Goal: Transaction & Acquisition: Purchase product/service

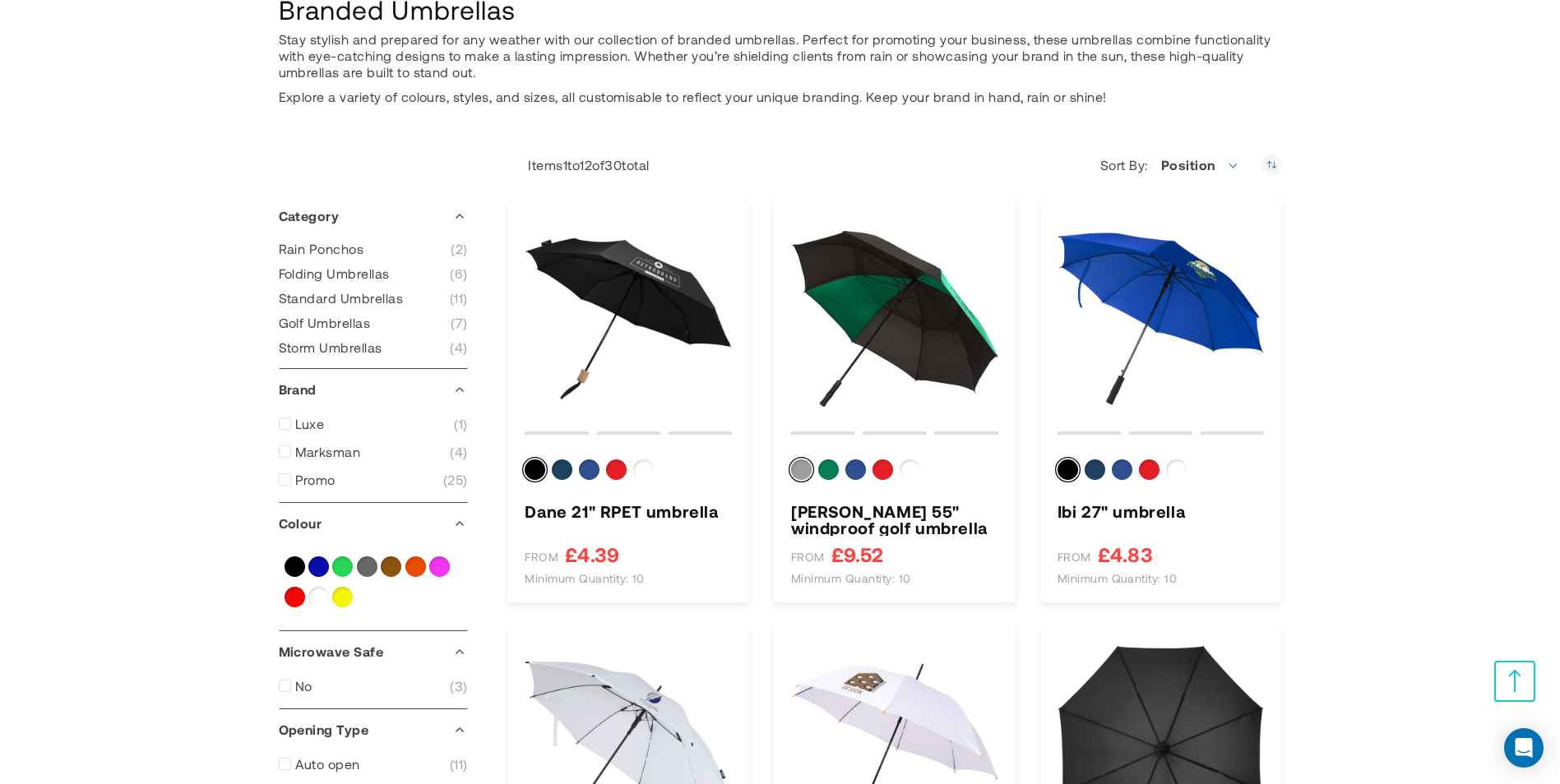
scroll to position [82, 0]
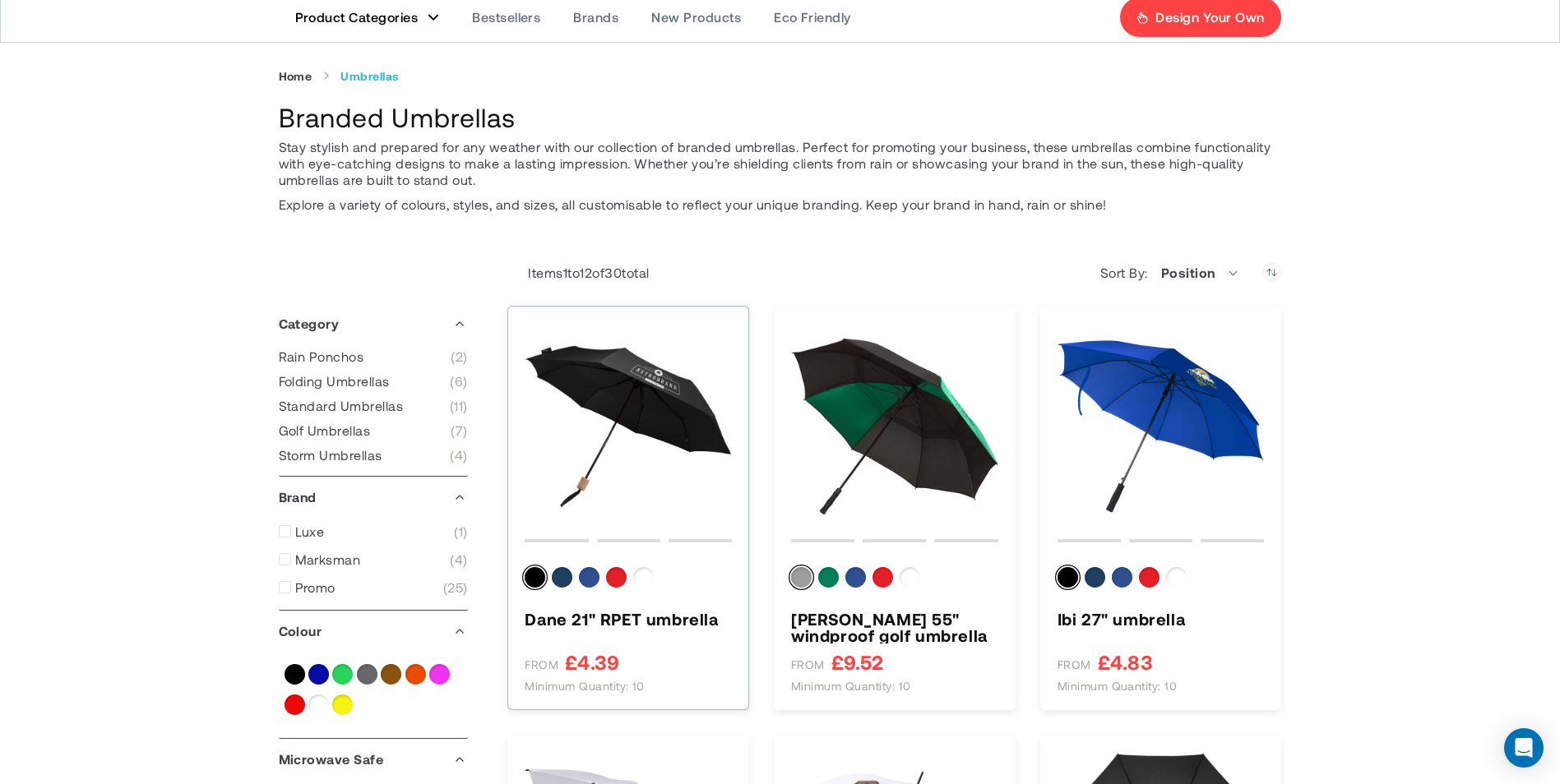
click at [626, 415] on img "Dane 21&quot; RPET umbrella" at bounding box center [629, 426] width 207 height 207
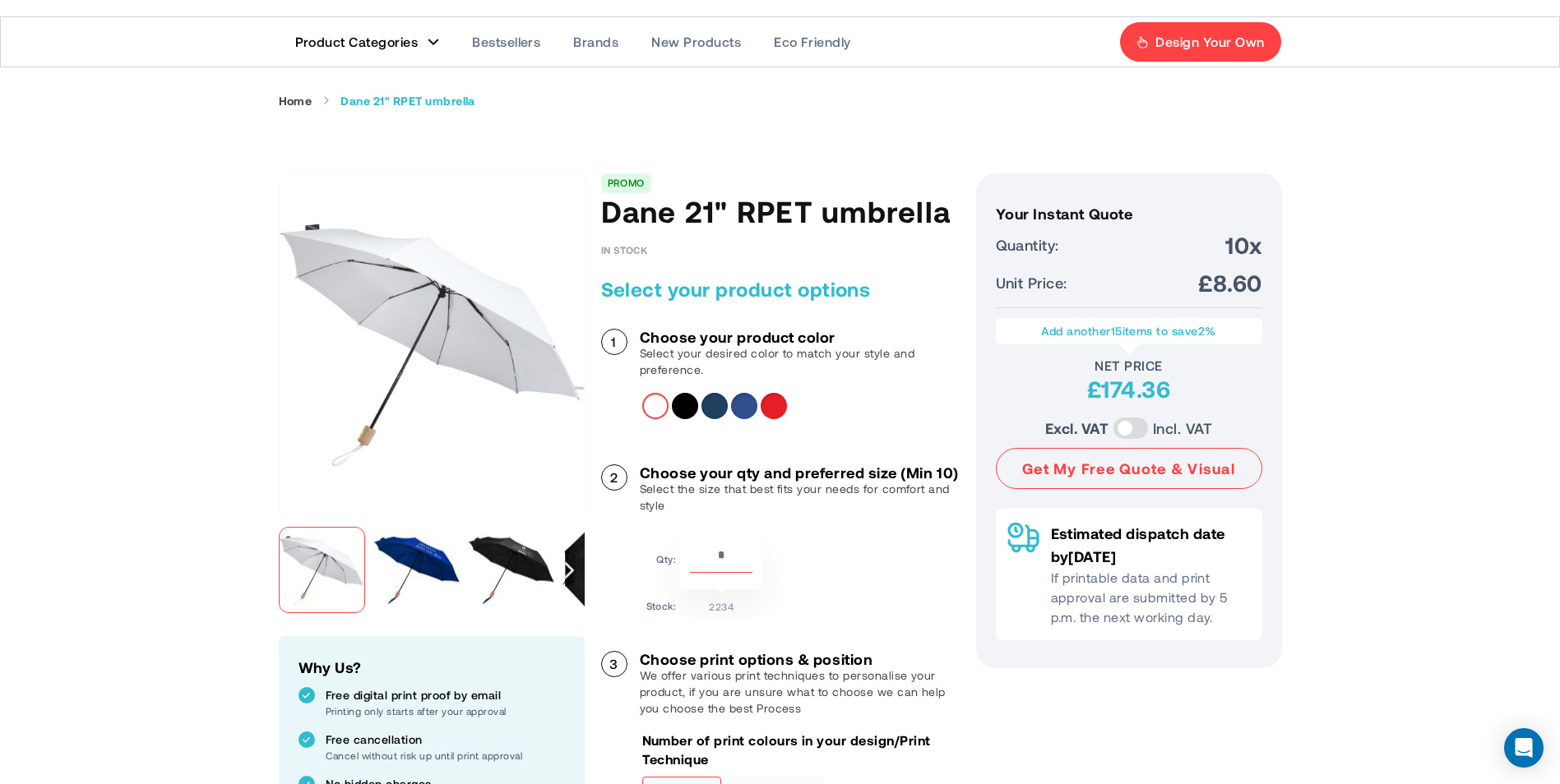
scroll to position [164, 0]
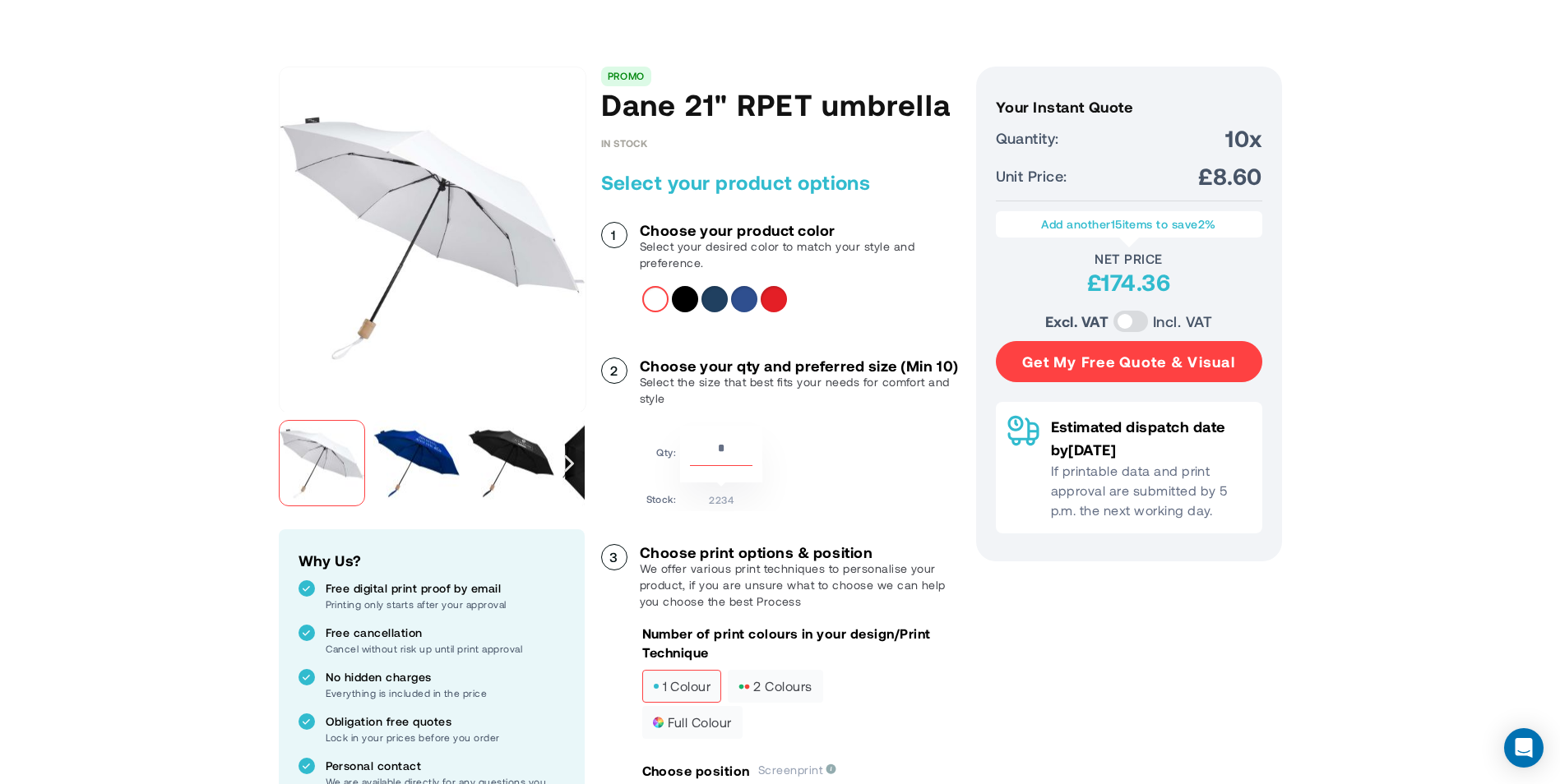
click at [1198, 373] on button "Get My Free Quote & Visual" at bounding box center [1128, 362] width 267 height 41
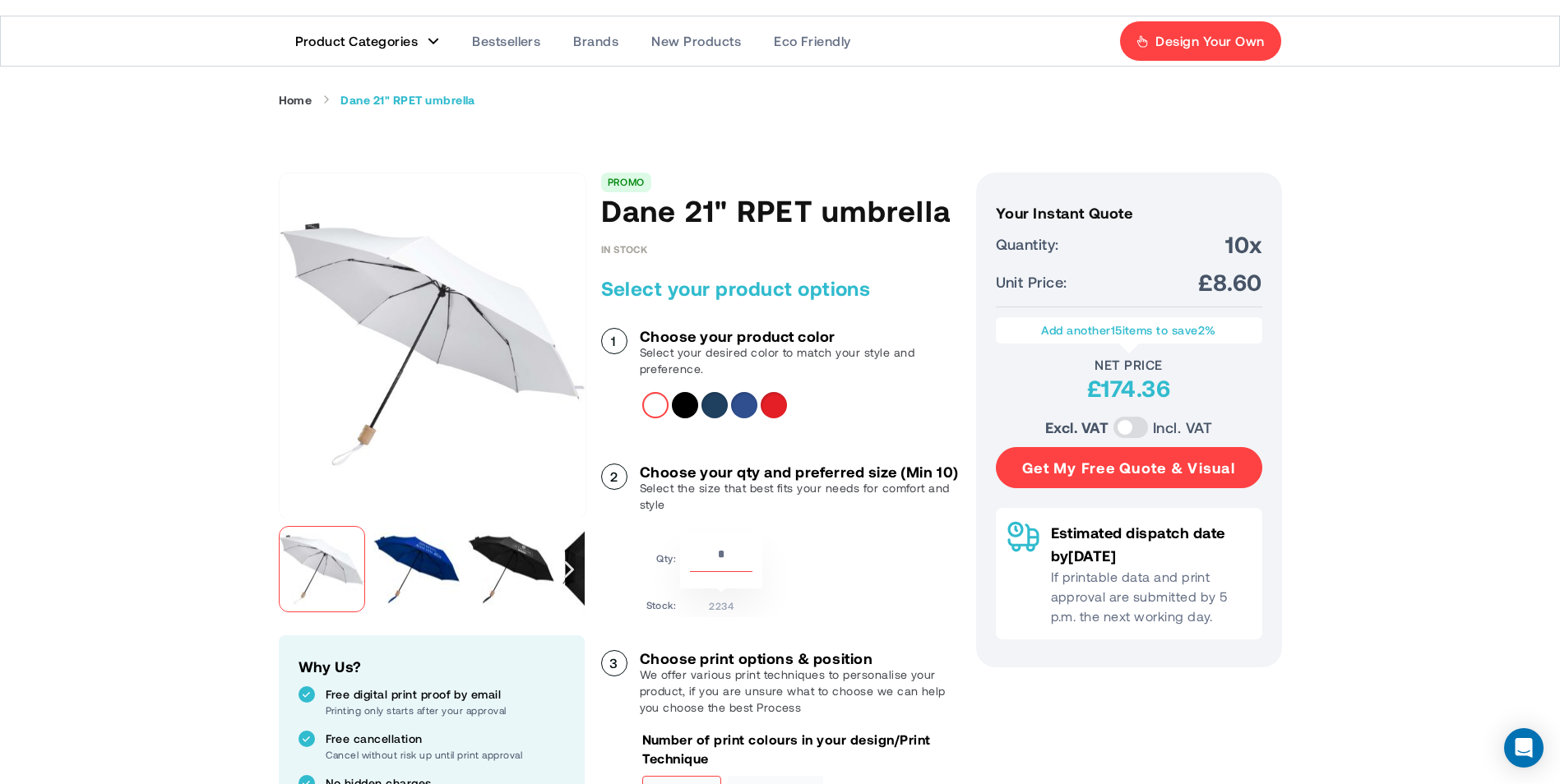
scroll to position [0, 0]
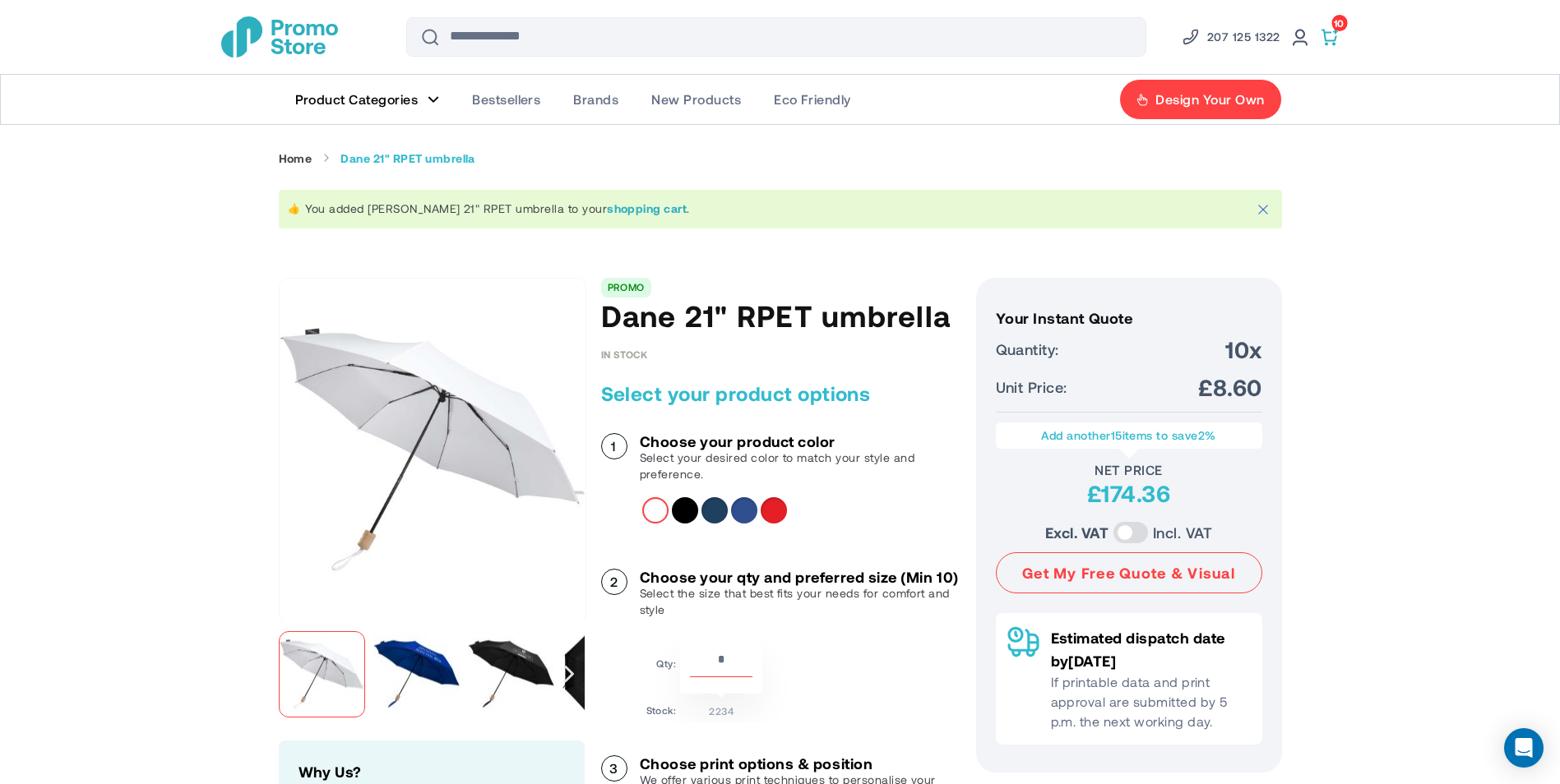
click at [1331, 36] on span at bounding box center [1329, 36] width 19 height 19
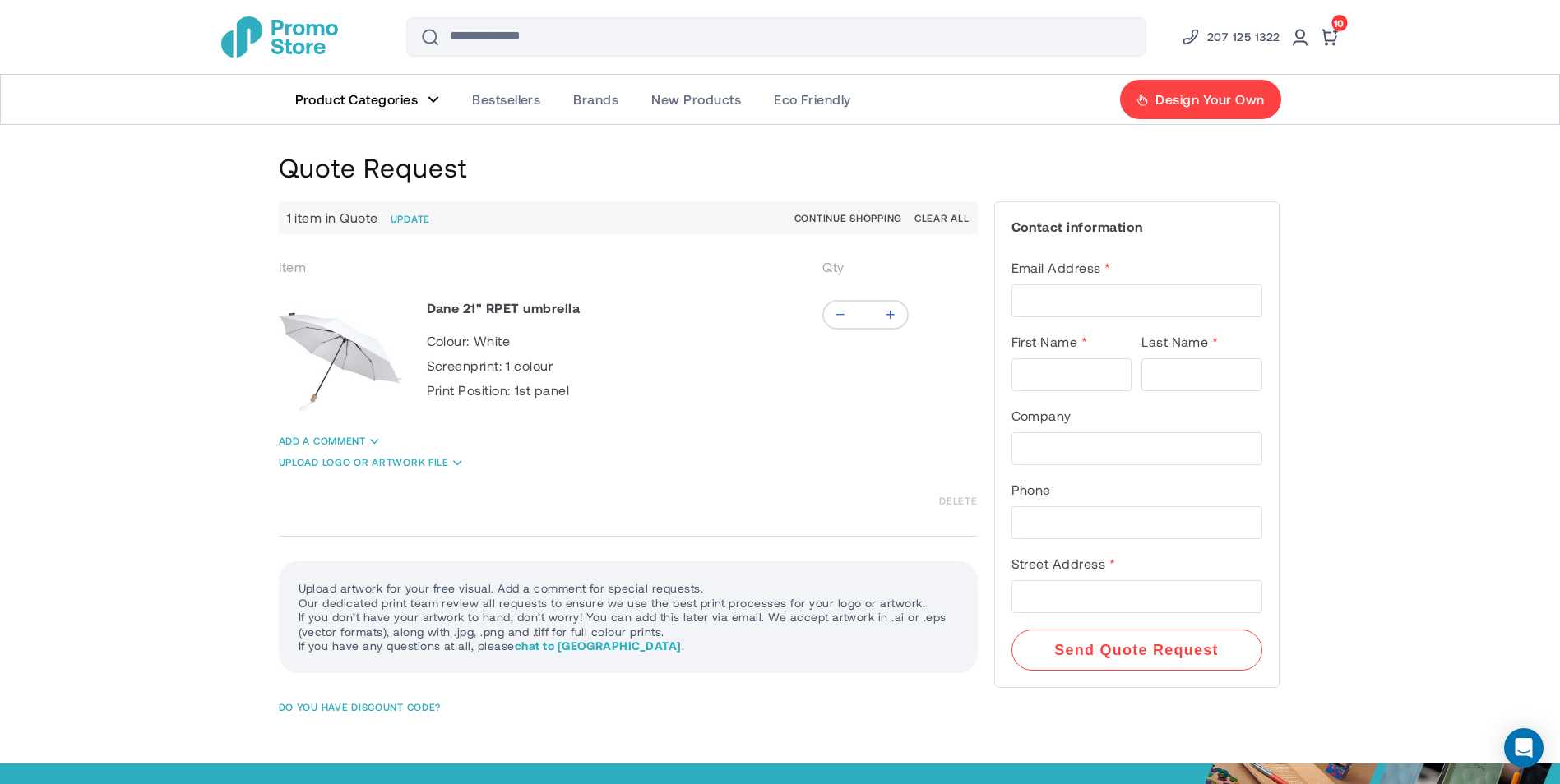
click at [949, 504] on link "Delete" at bounding box center [958, 501] width 38 height 13
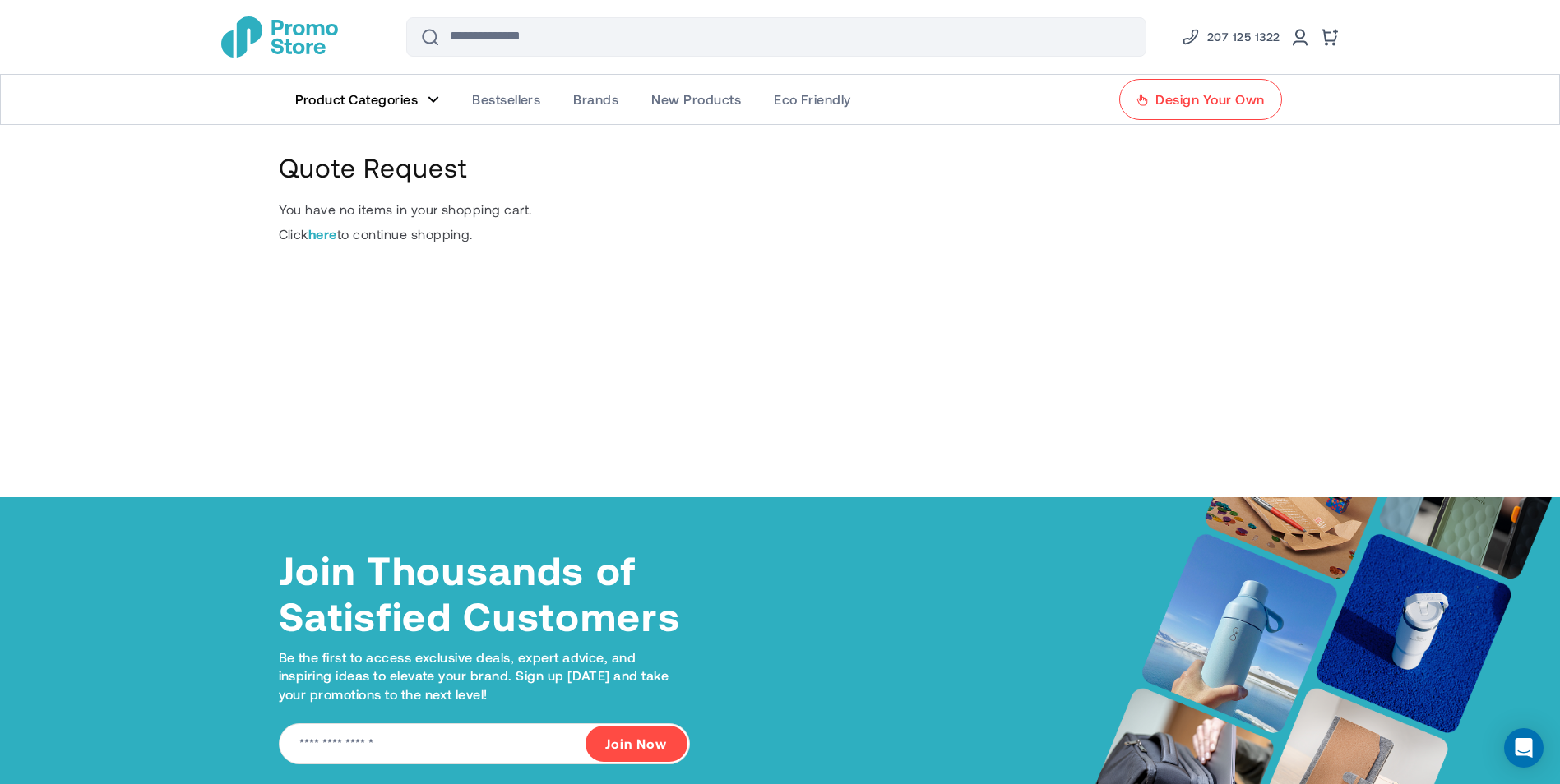
click at [1176, 100] on span "Design Your Own" at bounding box center [1209, 99] width 109 height 17
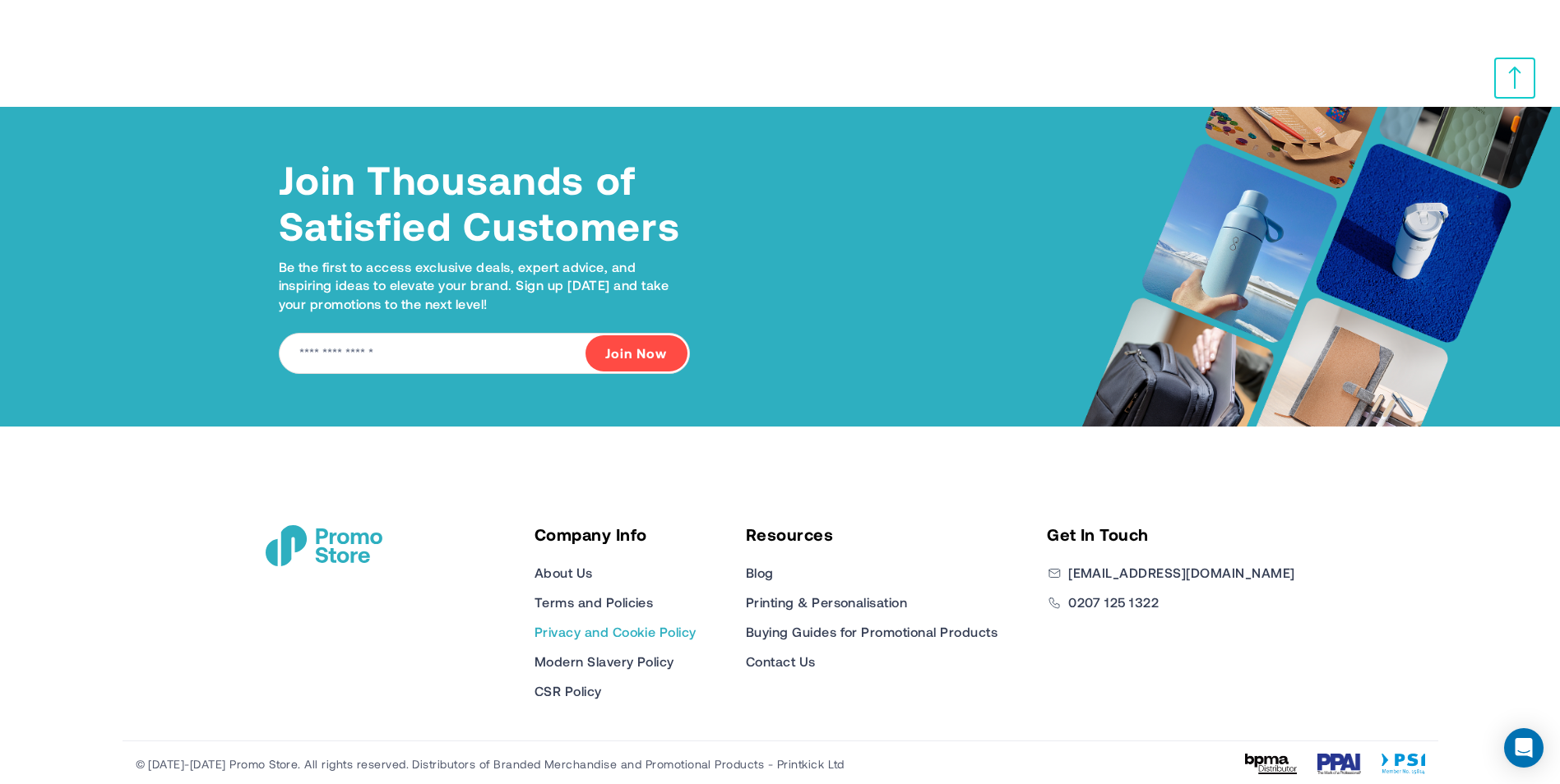
scroll to position [1900, 0]
